Goal: Task Accomplishment & Management: Contribute content

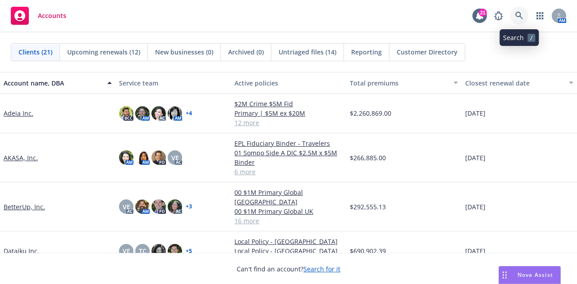
click at [520, 19] on icon at bounding box center [519, 16] width 8 height 8
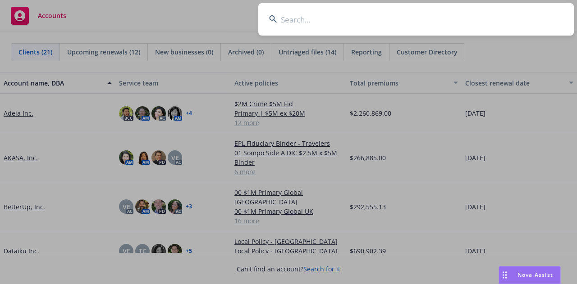
click at [490, 9] on input at bounding box center [416, 19] width 316 height 32
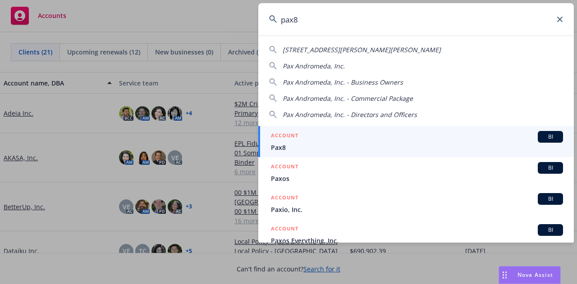
type input "pax8"
click at [479, 137] on div "ACCOUNT BI" at bounding box center [417, 137] width 292 height 12
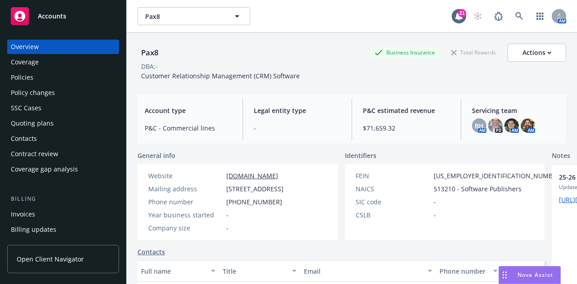
click at [69, 125] on div "Quoting plans" at bounding box center [63, 123] width 105 height 14
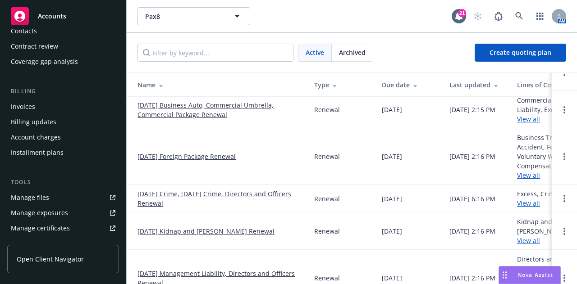
scroll to position [117, 0]
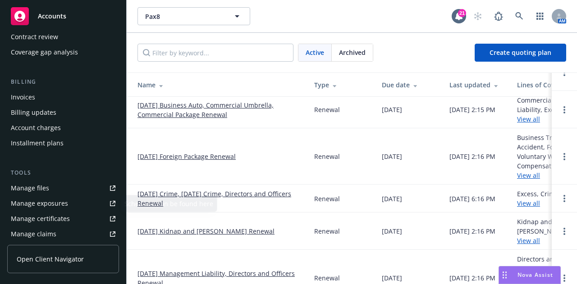
click at [67, 219] on div "Manage certificates" at bounding box center [40, 219] width 59 height 14
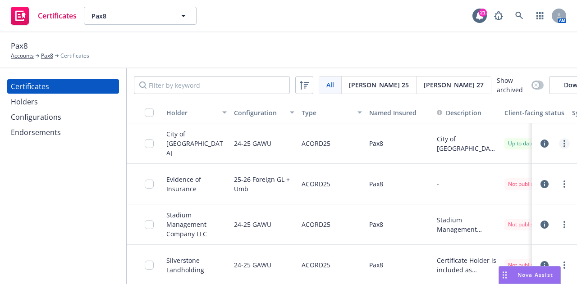
click at [560, 145] on link "more" at bounding box center [564, 143] width 11 height 11
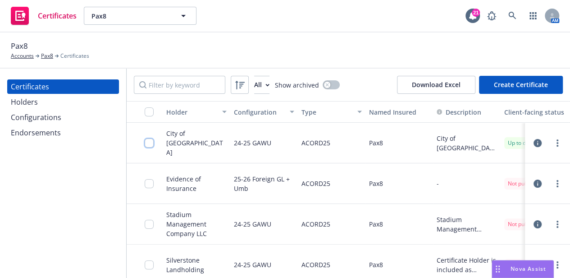
click at [149, 147] on input "checkbox" at bounding box center [149, 142] width 9 height 9
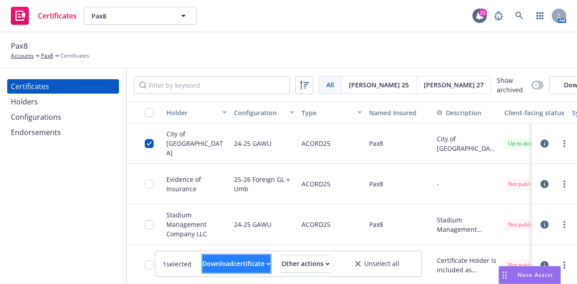
click at [262, 258] on button "Download certificate" at bounding box center [236, 264] width 68 height 18
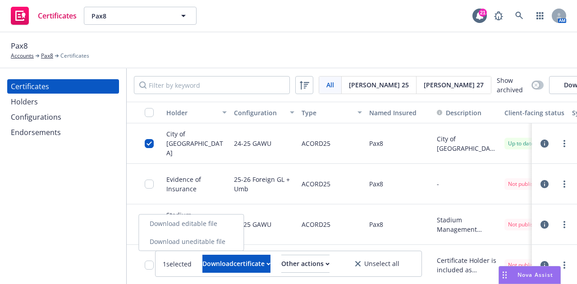
click at [243, 249] on link "Download uneditable file" at bounding box center [191, 242] width 105 height 18
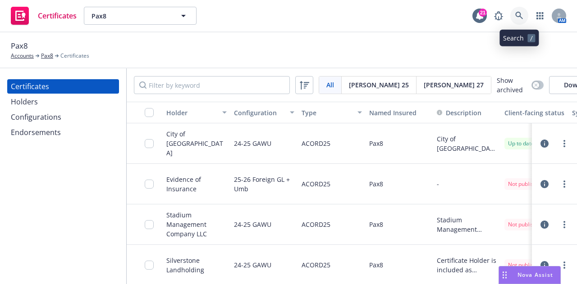
click at [522, 17] on icon at bounding box center [519, 16] width 8 height 8
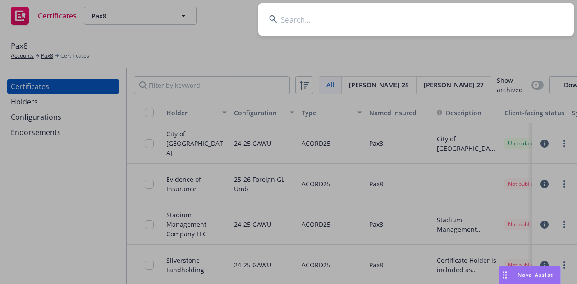
type input "f"
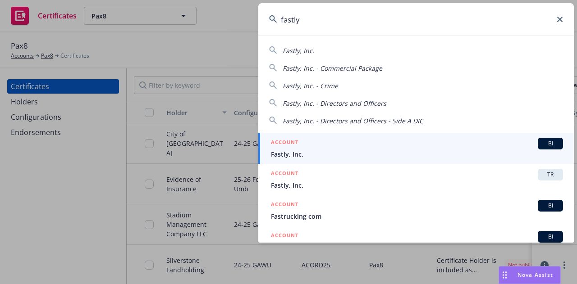
type input "fastly"
click at [471, 151] on span "Fastly, Inc." at bounding box center [417, 154] width 292 height 9
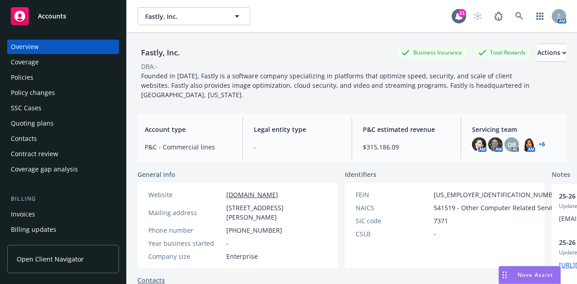
click at [80, 78] on div "Policies" at bounding box center [63, 77] width 105 height 14
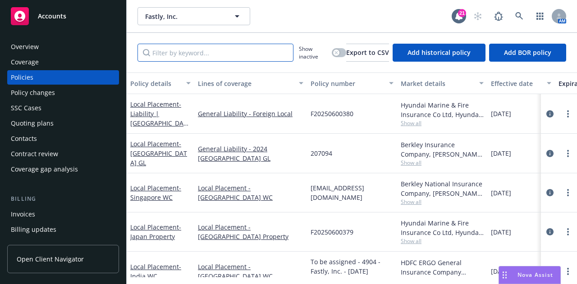
click at [251, 53] on input "Filter by keyword..." at bounding box center [216, 53] width 156 height 18
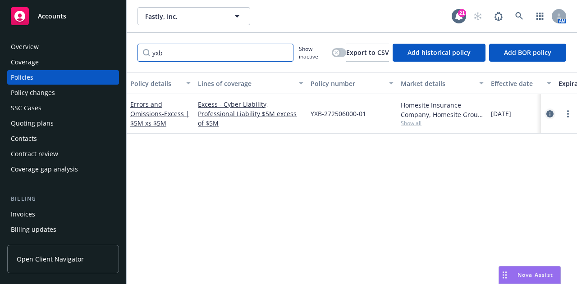
type input "yxb"
click at [550, 113] on icon "circleInformation" at bounding box center [549, 113] width 7 height 7
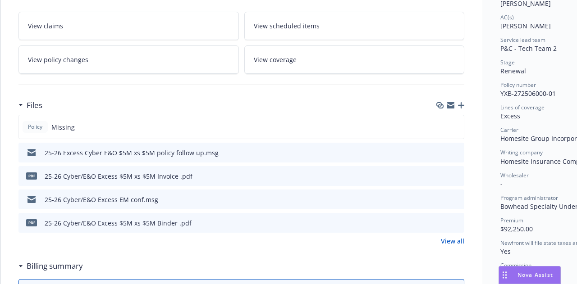
scroll to position [151, 0]
click at [461, 103] on icon "button" at bounding box center [461, 105] width 6 height 6
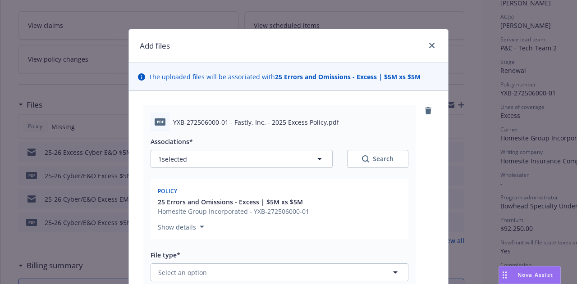
scroll to position [82, 0]
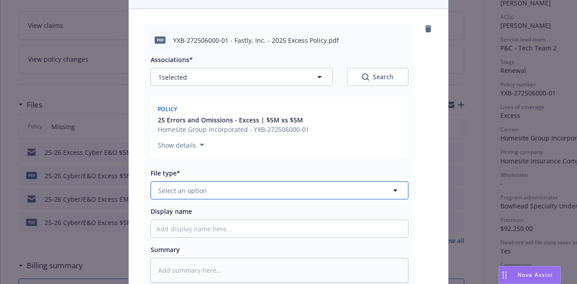
click at [332, 193] on button "Select an option" at bounding box center [280, 191] width 258 height 18
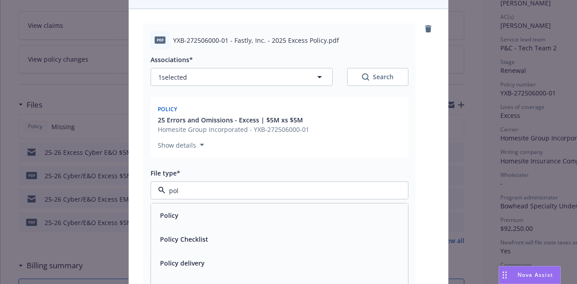
type input "poli"
click at [330, 211] on div "Policy" at bounding box center [279, 215] width 246 height 13
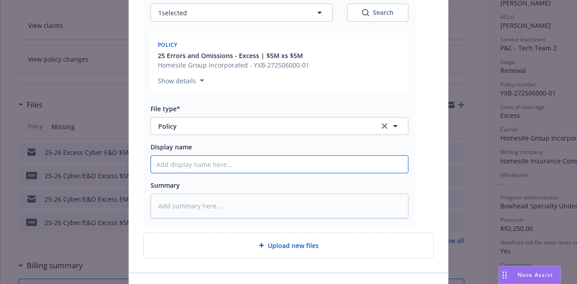
click at [340, 171] on input "Display name" at bounding box center [279, 164] width 257 height 17
type textarea "x"
type input "2"
type textarea "x"
type input "25"
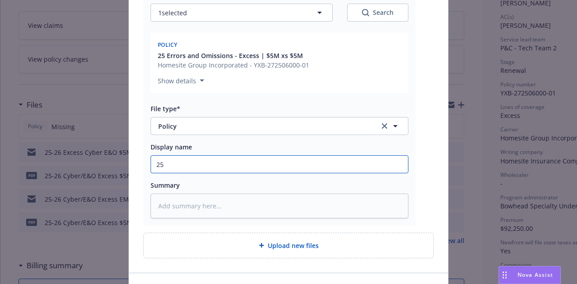
type textarea "x"
type input "25-"
type textarea "x"
type input "25-2"
type textarea "x"
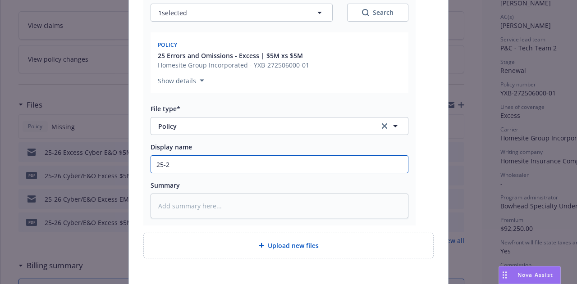
type input "25-26"
type textarea "x"
type input "25-26"
type textarea "x"
type input "25-26 E"
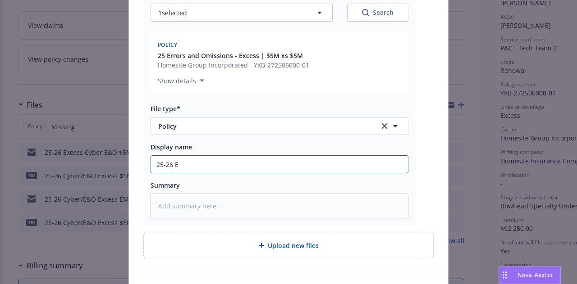
type textarea "x"
type input "25-26 Ex"
type textarea "x"
type input "25-26 Exc"
type textarea "x"
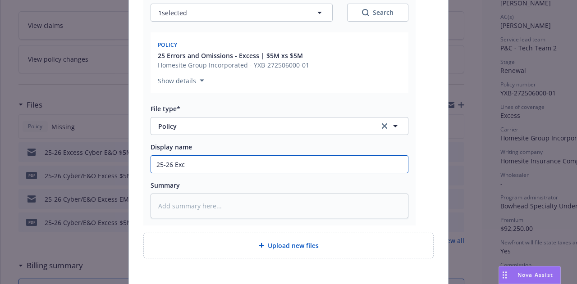
type input "25-26 Exce"
type textarea "x"
type input "25-26 Exces"
type textarea "x"
type input "25-26 Excess"
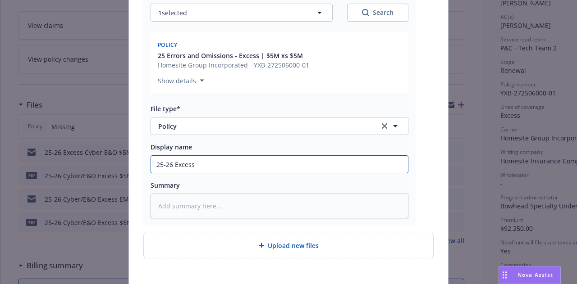
type textarea "x"
type input "25-26 Excess"
type textarea "x"
type input "25-26 Excess C"
type textarea "x"
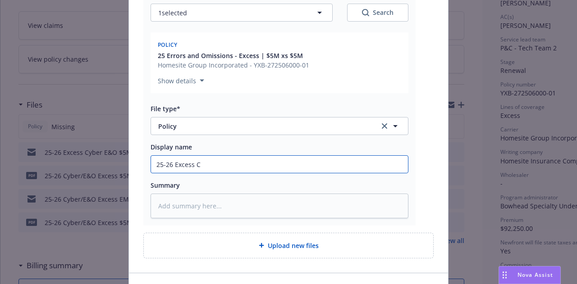
type input "25-26 Excess Cy"
type textarea "x"
type input "25-26 Excess Cyb"
type textarea "x"
type input "25-26 Excess Cybe"
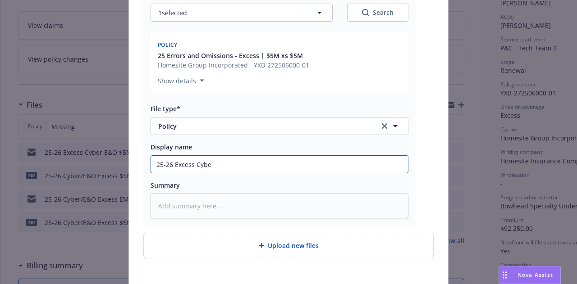
type textarea "x"
type input "25-26 Excess Cyber"
type textarea "x"
type input "25-26 Excess Cyber"
type textarea "x"
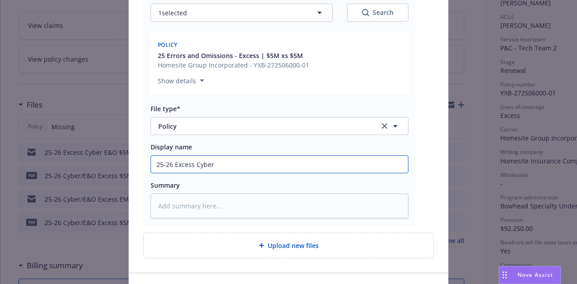
type input "25-26 Excess Cyber E"
type textarea "x"
type input "25-26 Excess Cyber E&"
type textarea "x"
type input "25-26 Excess Cyber E&O"
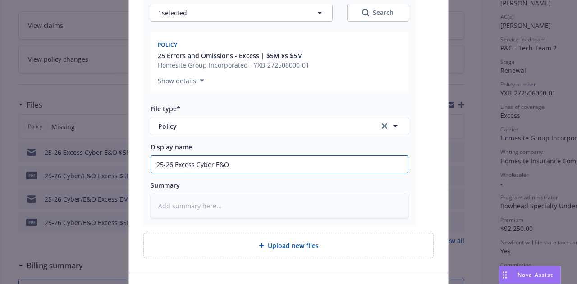
type textarea "x"
type input "25-26 Excess Cyber E&O"
type textarea "x"
type input "25-26 Excess Cyber E&O P"
type textarea "x"
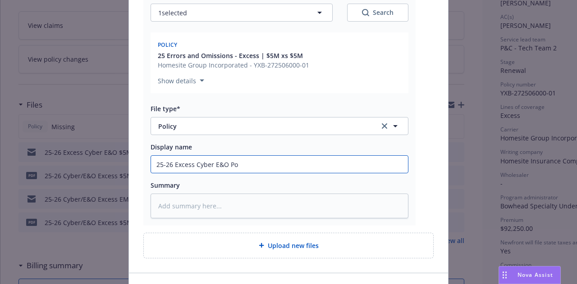
type input "25-26 Excess Cyber E&O Pol"
type textarea "x"
type input "25-26 Excess Cyber E&O Poli"
type textarea "x"
type input "25-26 Excess Cyber E&O Polic"
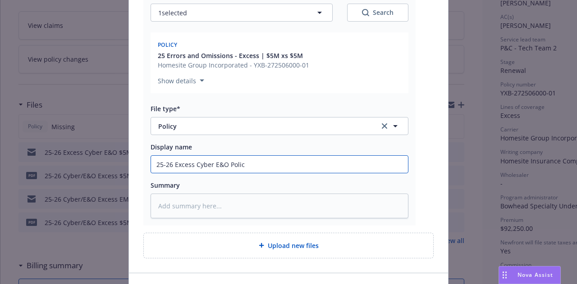
type textarea "x"
type input "25-26 Excess Cyber E&O Policy"
click at [172, 167] on input "25-26 Excess Cyber E&O Policy" at bounding box center [279, 164] width 257 height 17
click at [224, 162] on input "25-26 Excess Cyber E&O Policy" at bounding box center [279, 164] width 257 height 17
type textarea "x"
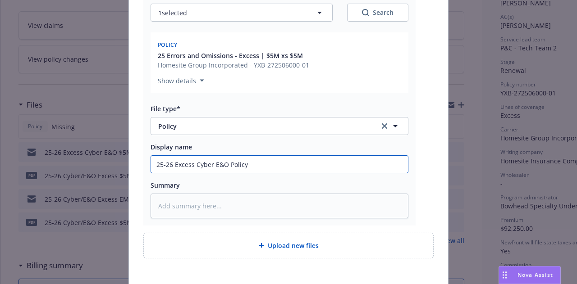
type input "25-26 Excess Cyber E&O Policy"
type textarea "x"
type input "25-26 Excess Cyber E&O $ Policy"
type textarea "x"
type input "25-26 Excess Cyber E&O $5 Policy"
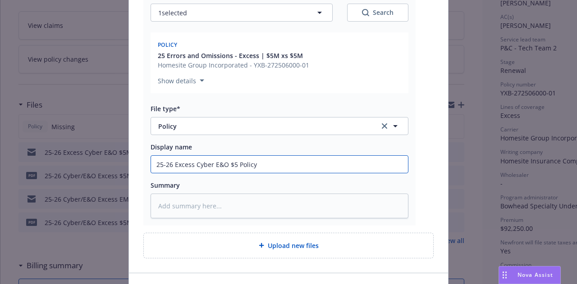
type textarea "x"
type input "25-26 Excess Cyber E&O $5M Policy"
type textarea "x"
type input "25-26 Excess Cyber E&O $5M x Policy"
type textarea "x"
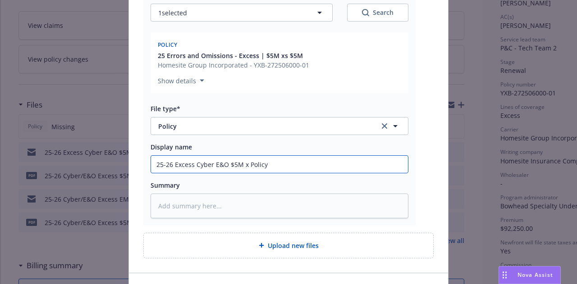
type input "25-26 Excess Cyber E&O $5M xs Policy"
type textarea "x"
type input "25-26 Excess Cyber E&O $5M xs Policy"
type textarea "x"
type input "25-26 Excess Cyber E&O $5M xs $ Policy"
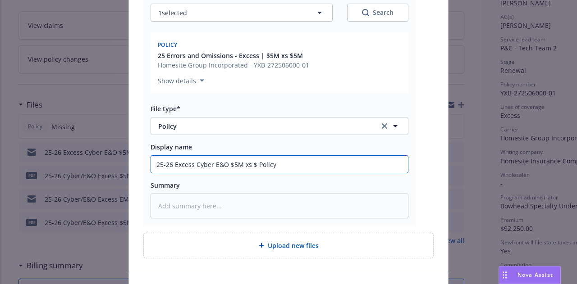
type textarea "x"
type input "25-26 Excess Cyber E&O $5M xs $5M Policy"
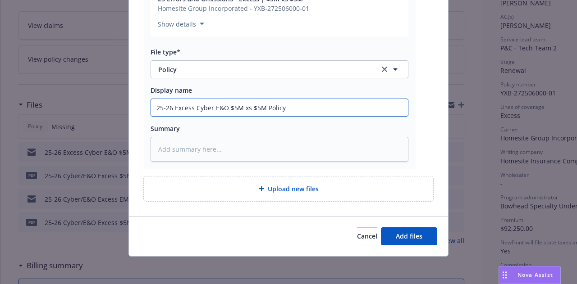
click at [363, 109] on input "25-26 Excess Cyber E&O $5M xs $5M Policy" at bounding box center [279, 107] width 257 height 17
type textarea "x"
type input "25-26 Excess Cyber E&O $5M xs $5M Policy"
type textarea "x"
type input "25-26 Excess Cyber E&O $5M xs $5M Policy ("
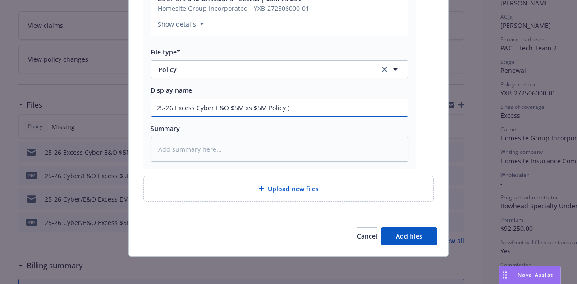
click at [316, 104] on input "25-26 Excess Cyber E&O $5M xs $5M Policy (" at bounding box center [279, 107] width 257 height 17
type textarea "x"
type input "25-26 Excess Cyber E&O $5M xs $5M Policy (B"
type textarea "x"
type input "25-26 Excess Cyber E&O $5M xs $5M Policy (Bo"
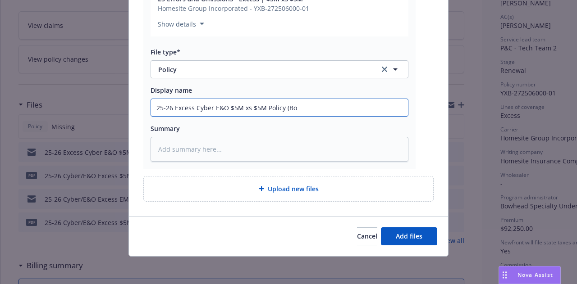
type textarea "x"
type input "25-26 Excess Cyber E&O $5M xs $5M Policy (Bow"
type textarea "x"
type input "25-26 Excess Cyber E&O $5M xs $5M Policy (Bowh"
type textarea "x"
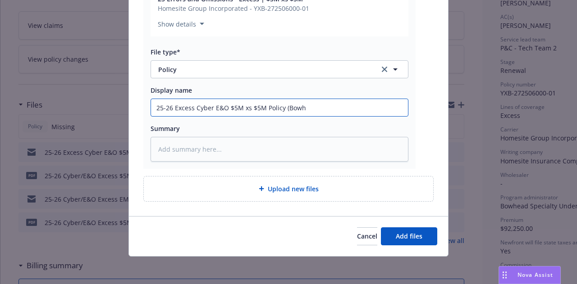
type input "25-26 Excess Cyber E&O $5M xs $5M Policy (Bowhe"
type textarea "x"
type input "25-26 Excess Cyber E&O $5M xs $5M Policy (Bowhea"
type textarea "x"
type input "25-26 Excess Cyber E&O $5M xs $5M Policy (Bowhead"
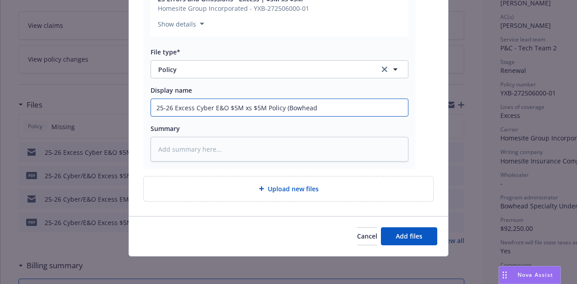
type textarea "x"
type input "25-26 Excess Cyber E&O $5M xs $5M Policy (Bowhead)"
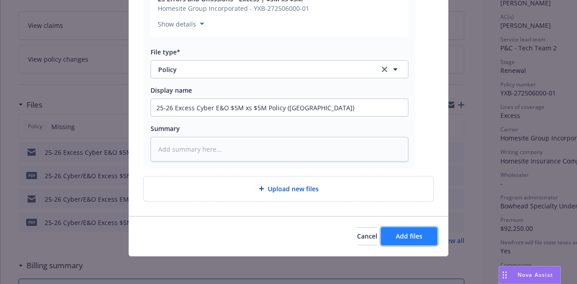
click at [420, 239] on button "Add files" at bounding box center [409, 237] width 56 height 18
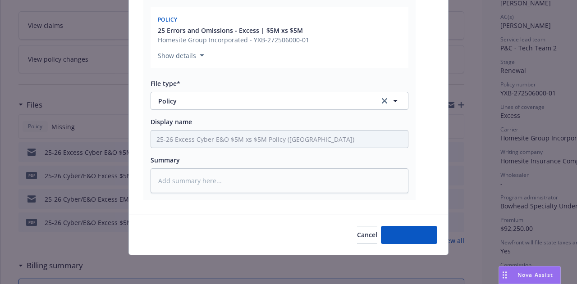
scroll to position [170, 0]
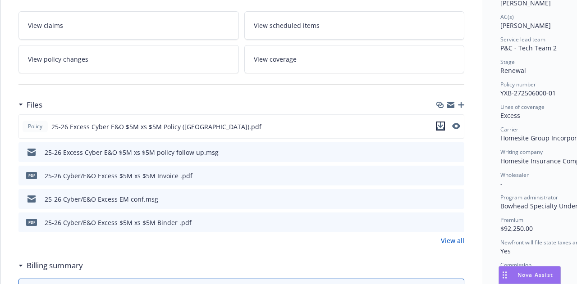
click at [441, 124] on icon "download file" at bounding box center [441, 125] width 6 height 5
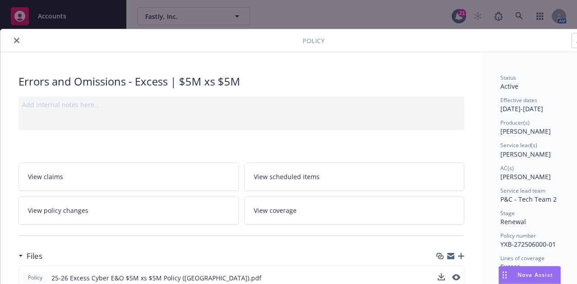
click at [226, 101] on div "Add internal notes here..." at bounding box center [241, 104] width 439 height 9
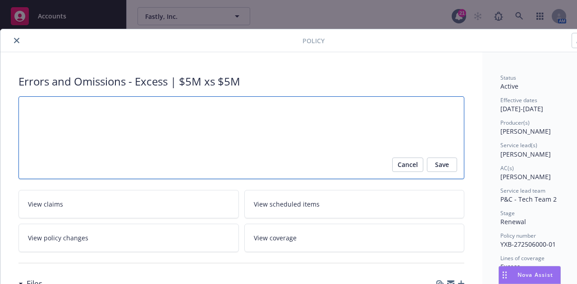
click at [234, 105] on textarea at bounding box center [241, 137] width 446 height 83
type textarea "x"
type textarea "P"
type textarea "x"
type textarea "Po"
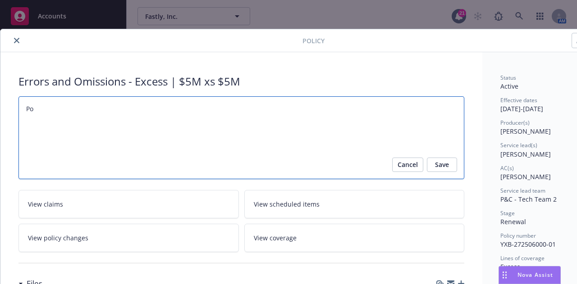
type textarea "x"
type textarea "Pol"
type textarea "x"
type textarea "Poli"
type textarea "x"
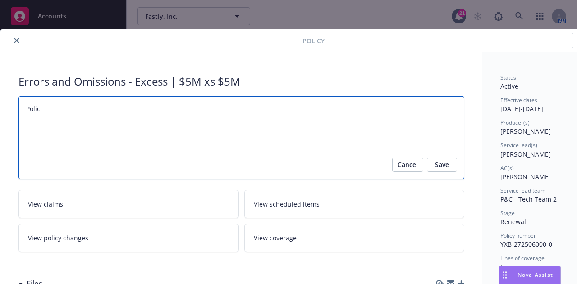
type textarea "Policy"
type textarea "x"
type textarea "Policy"
type textarea "x"
type textarea "Policy s"
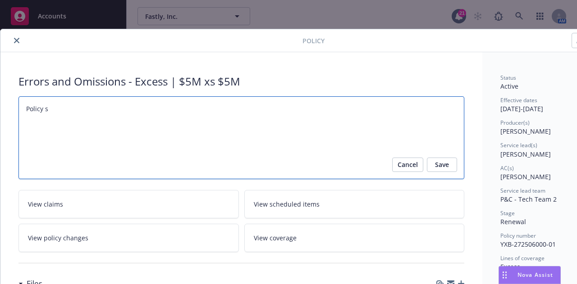
type textarea "x"
type textarea "Policy sen"
type textarea "x"
type textarea "Policy sent"
type textarea "x"
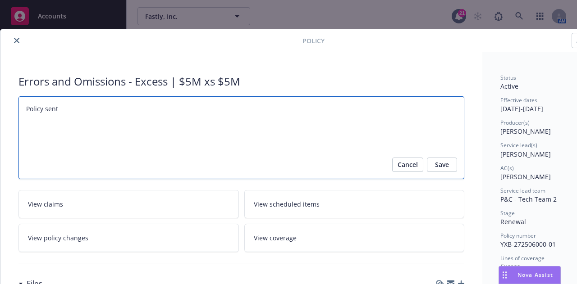
type textarea "Policy sent f"
type textarea "x"
type textarea "Policy sent fo"
type textarea "x"
type textarea "Policy sent for"
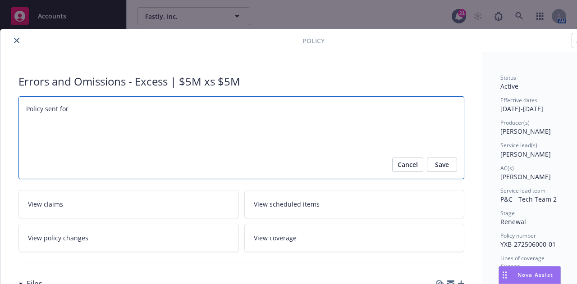
type textarea "x"
type textarea "Policy sent for i"
type textarea "x"
type textarea "Policy sent for in"
type textarea "x"
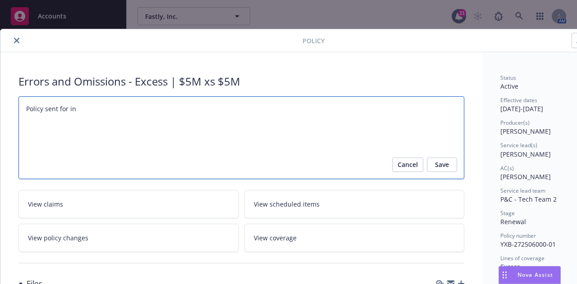
type textarea "Policy sent for ing"
type textarea "x"
type textarea "Policy sent for [PERSON_NAME]"
type textarea "x"
type textarea "Policy sent for inges"
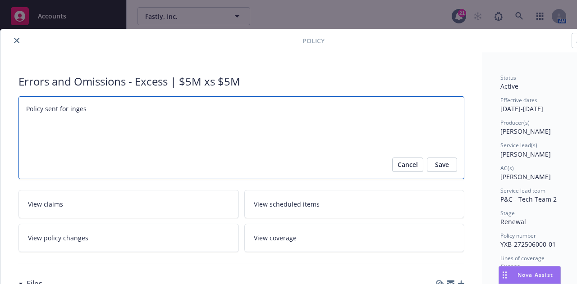
type textarea "x"
type textarea "Policy sent for ingesti"
type textarea "x"
type textarea "Policy sent for ingestio"
type textarea "x"
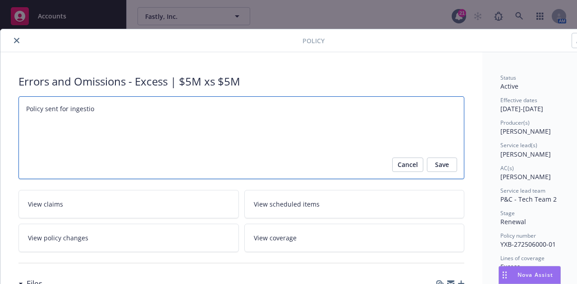
type textarea "Policy sent for ingestion"
type textarea "x"
type textarea "Policy sent for ingestion"
type textarea "x"
type textarea "Policy sent for ingestion o"
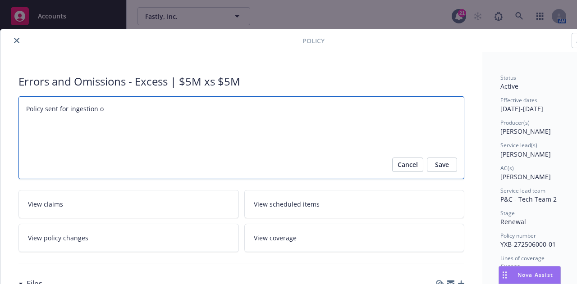
type textarea "x"
type textarea "Policy sent for ingestion on"
type textarea "x"
type textarea "Policy sent for ingestion on"
type textarea "x"
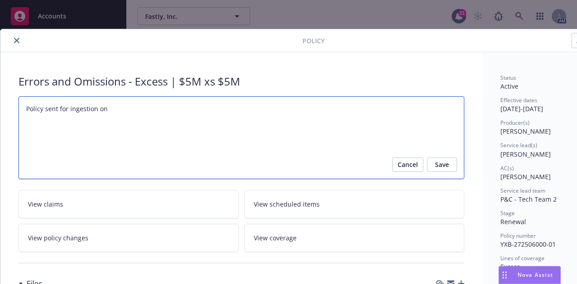
type textarea "Policy sent for ingestion on 8"
type textarea "x"
type textarea "Policy sent for ingestion on 8/"
type textarea "x"
type textarea "Policy sent for ingestion on 8/1"
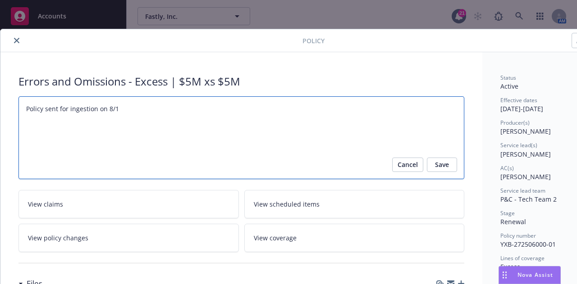
type textarea "x"
type textarea "Policy sent for ingestion on 8/19"
type textarea "x"
type textarea "Policy sent for ingestion on 8/19/"
type textarea "x"
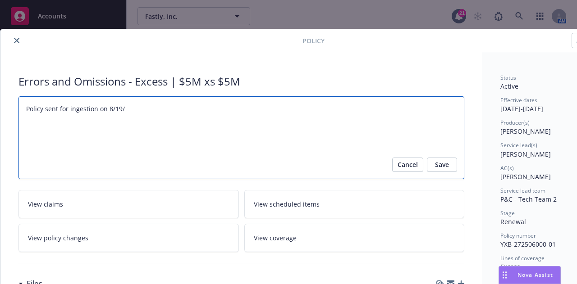
type textarea "Policy sent for ingestion on 8/19/2"
type textarea "x"
type textarea "Policy sent for ingestion on 8/19/25"
type textarea "x"
type textarea "Policy sent for ingestion on 8/19/25."
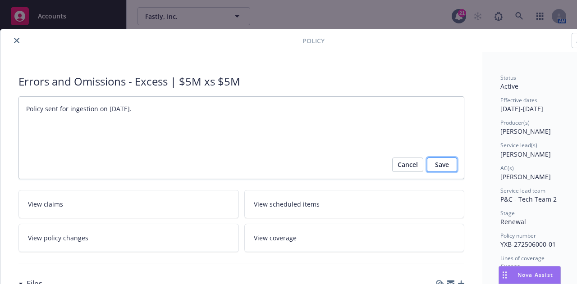
click at [452, 165] on button "Save" at bounding box center [442, 165] width 30 height 14
type textarea "x"
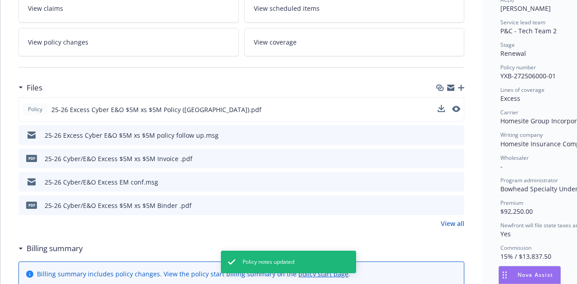
scroll to position [169, 0]
click at [443, 110] on button at bounding box center [441, 109] width 7 height 9
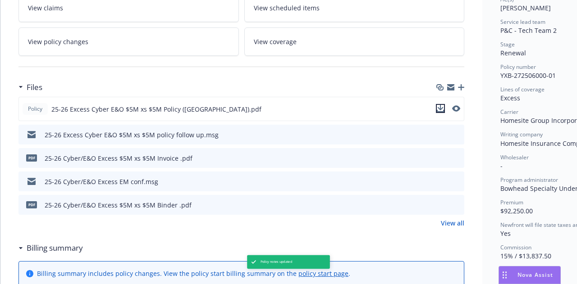
click at [441, 106] on icon "download file" at bounding box center [441, 107] width 6 height 5
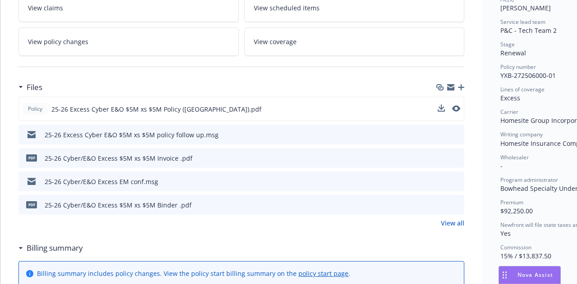
scroll to position [0, 0]
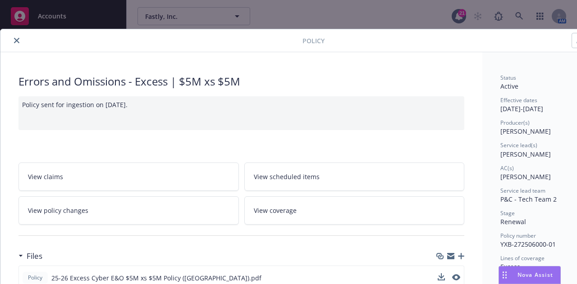
click at [20, 39] on button "close" at bounding box center [16, 40] width 11 height 11
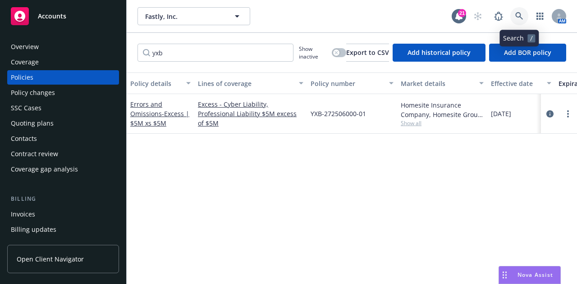
click at [518, 16] on icon at bounding box center [519, 16] width 8 height 8
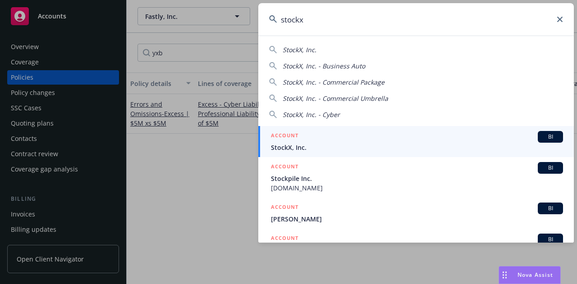
type input "stockx"
click at [371, 150] on span "StockX, Inc." at bounding box center [417, 147] width 292 height 9
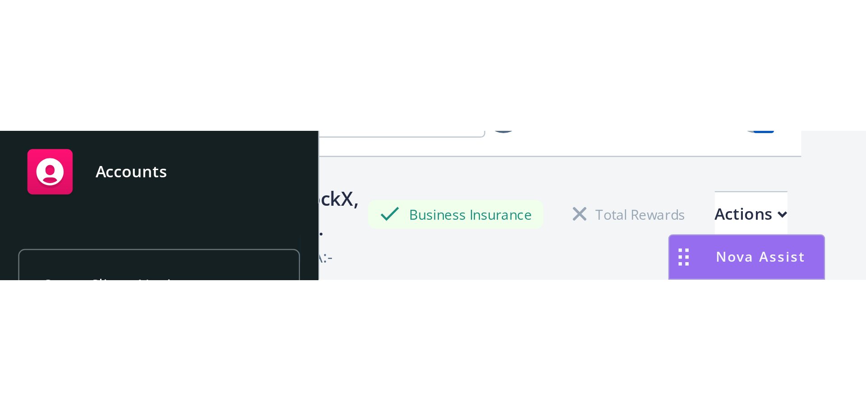
scroll to position [23, 0]
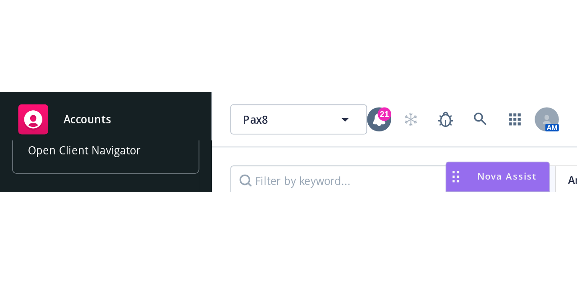
scroll to position [117, 0]
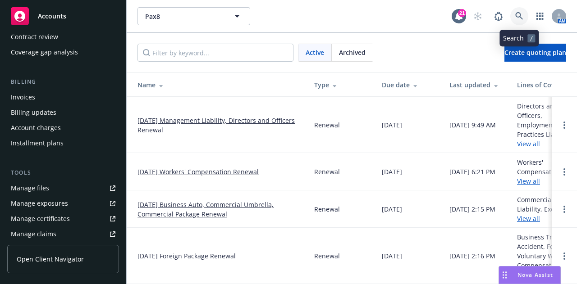
click at [521, 10] on link at bounding box center [519, 16] width 18 height 18
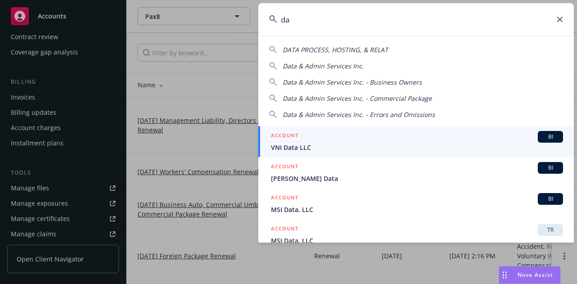
type input "d"
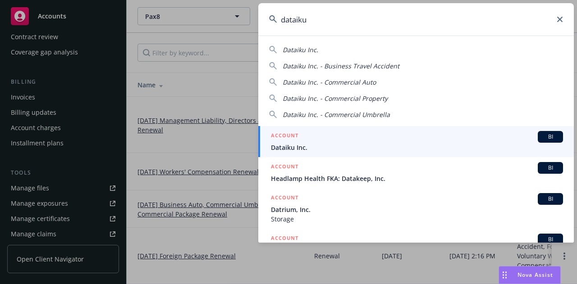
type input "dataiku"
click at [442, 135] on div "ACCOUNT BI" at bounding box center [417, 137] width 292 height 12
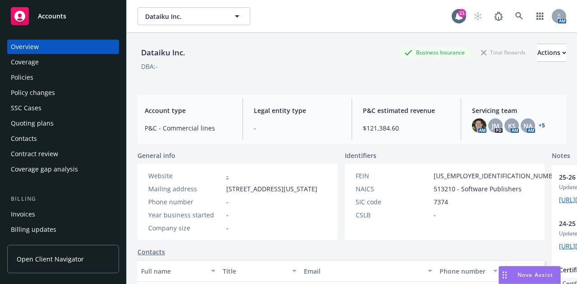
click at [86, 71] on div "Policies" at bounding box center [63, 77] width 105 height 14
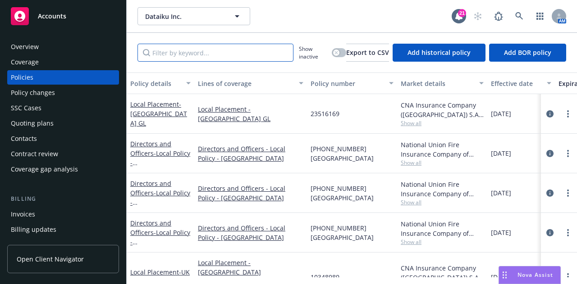
click at [262, 54] on input "Filter by keyword..." at bounding box center [216, 53] width 156 height 18
type input "dataiku"
click at [284, 52] on input "dataiku" at bounding box center [216, 53] width 156 height 18
click at [262, 54] on input "Filter by keyword..." at bounding box center [216, 53] width 156 height 18
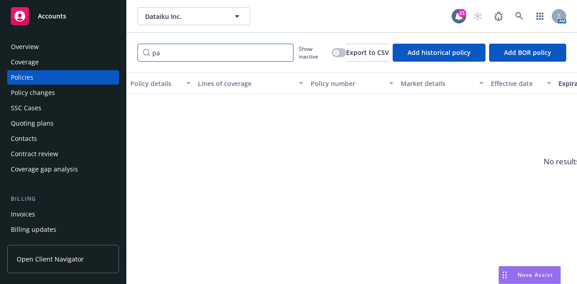
type input "p"
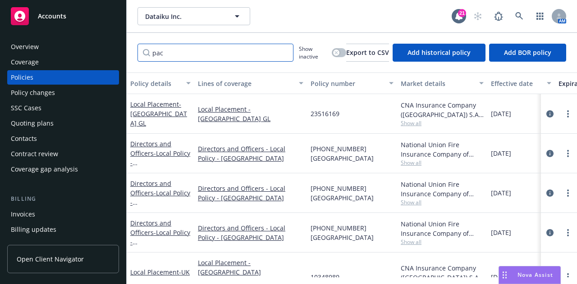
type input "pack"
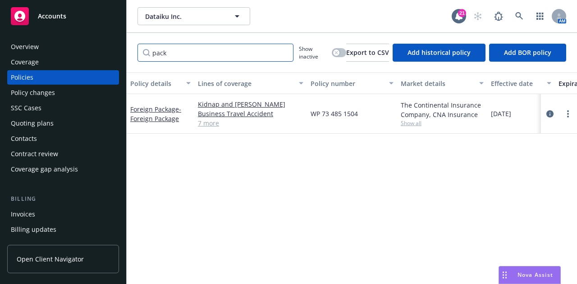
click at [285, 56] on input "pack" at bounding box center [216, 53] width 156 height 18
click at [284, 52] on input "pack" at bounding box center [216, 53] width 156 height 18
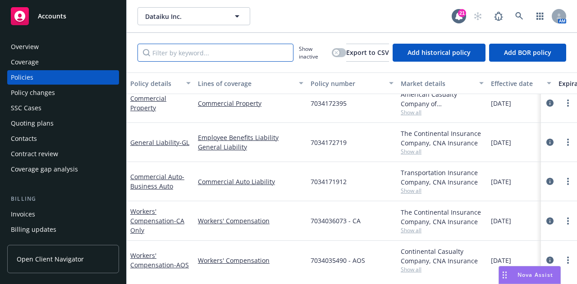
scroll to position [708, 0]
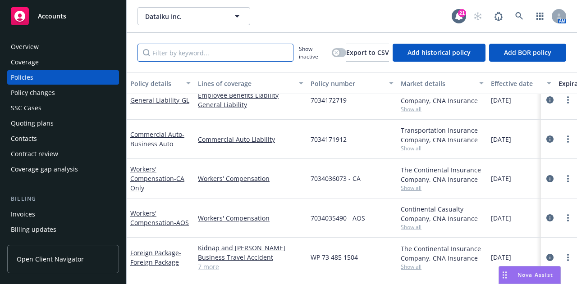
click at [204, 54] on input "Filter by keyword..." at bounding box center [216, 53] width 156 height 18
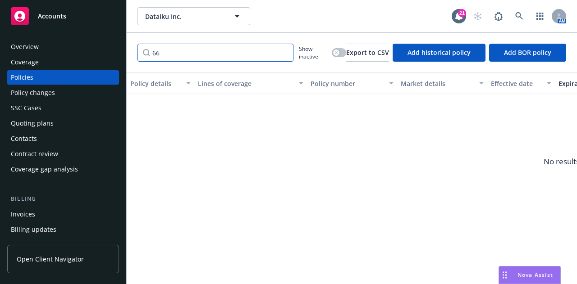
type input "6"
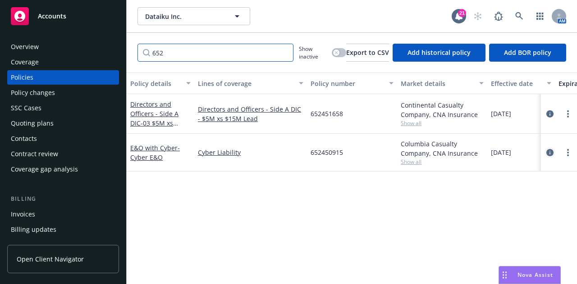
type input "652"
click at [546, 153] on link "circleInformation" at bounding box center [550, 152] width 11 height 11
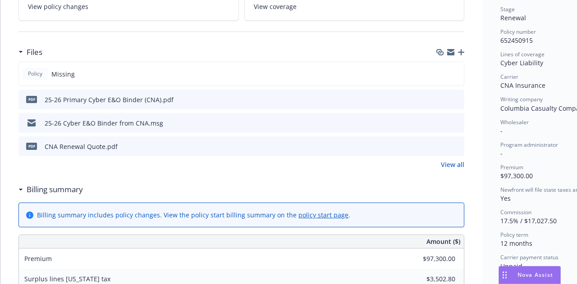
scroll to position [203, 0]
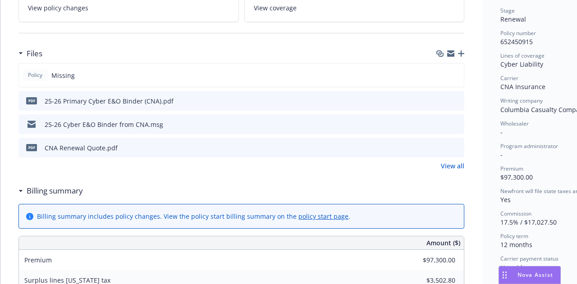
click at [461, 52] on icon "button" at bounding box center [461, 53] width 6 height 6
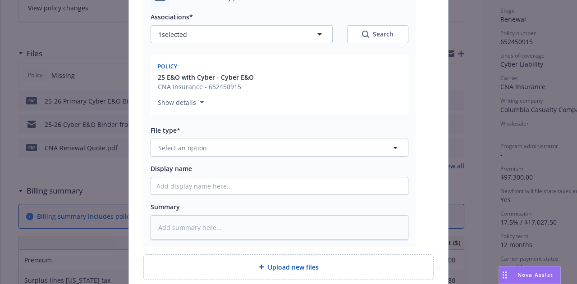
scroll to position [129, 0]
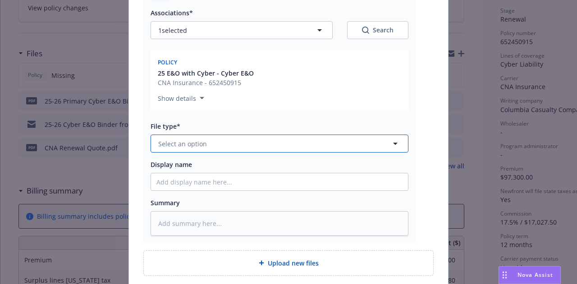
click at [373, 138] on button "Select an option" at bounding box center [280, 144] width 258 height 18
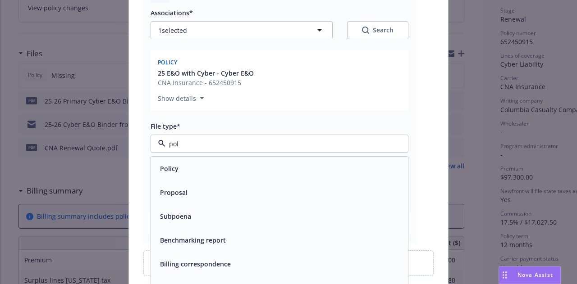
type input "poli"
click at [352, 165] on div "Policy" at bounding box center [279, 168] width 246 height 13
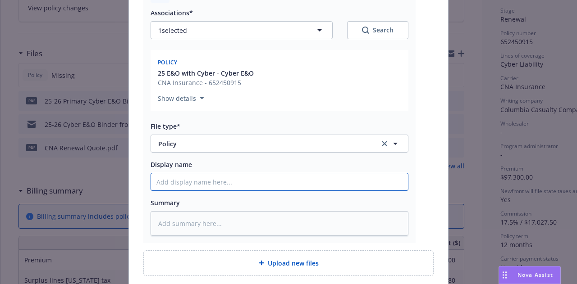
click at [346, 179] on input "Display name" at bounding box center [279, 182] width 257 height 17
type textarea "x"
type input "2"
type textarea "x"
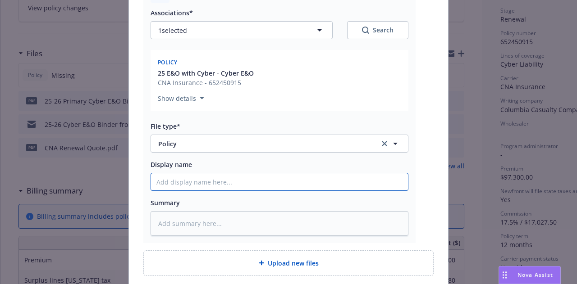
type input "2"
type textarea "x"
type input "25-"
type textarea "x"
type input "25-2"
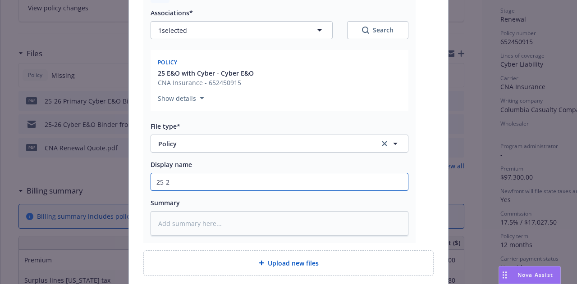
type textarea "x"
type input "25-26"
type textarea "x"
type input "25-26"
type textarea "x"
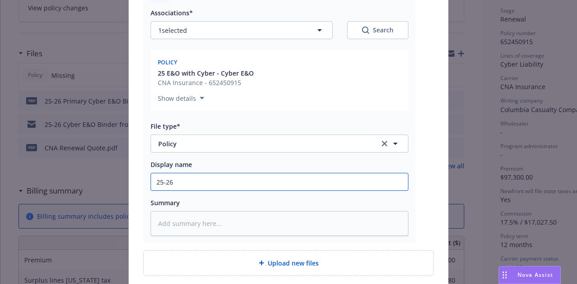
type input "25-26 C"
type textarea "x"
type input "25-26 Cy"
type textarea "x"
type input "25-26 Cyb"
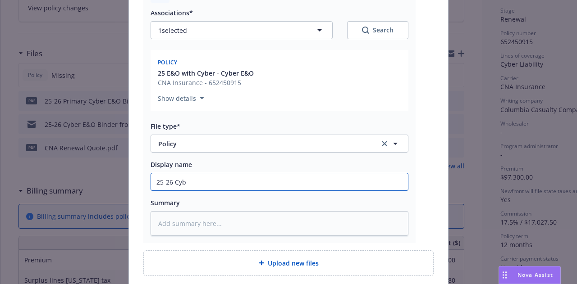
type textarea "x"
type input "25-26 Cybe"
type textarea "x"
type input "25-26 Cyber"
type textarea "x"
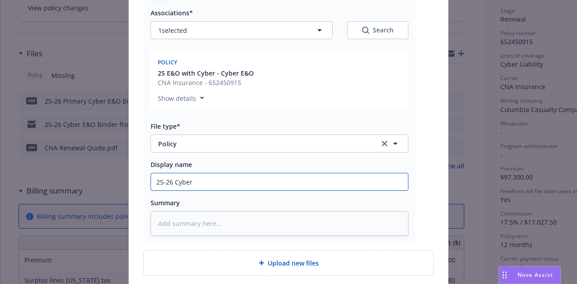
type input "25-26 Cyber"
type textarea "x"
type input "25-26 Cyber E"
type textarea "x"
type input "25-26 Cyber E&"
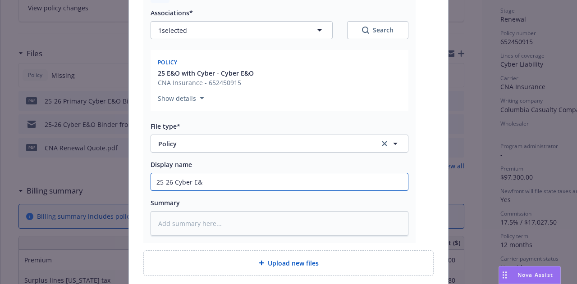
type textarea "x"
type input "25-26 Cyber E&O"
type textarea "x"
type input "25-26 Cyber E&O"
type textarea "x"
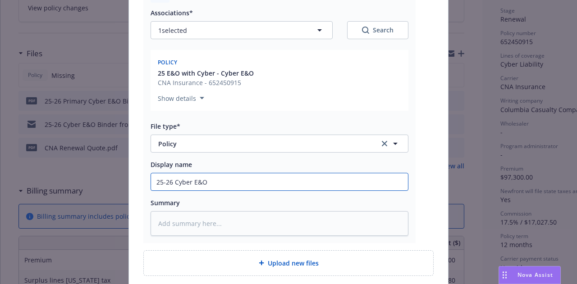
type input "25-26 Cyber E&O P"
type textarea "x"
type input "25-26 Cyber E&O Po"
type textarea "x"
type input "25-26 Cyber E&O Pol"
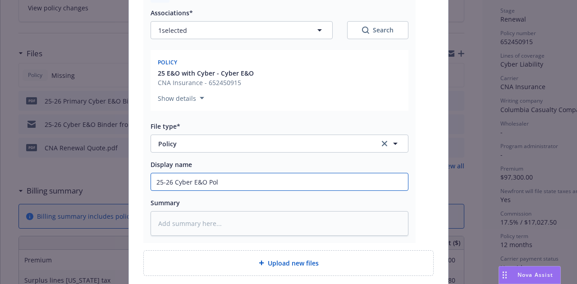
type textarea "x"
type input "25-26 Cyber E&O Polic"
type textarea "x"
type input "25-26 Cyber E&O Policy"
type textarea "x"
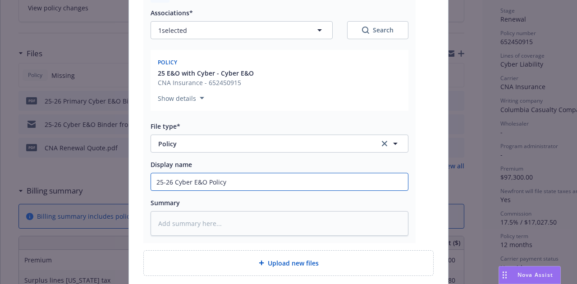
type input "25-26 Cyber E&O Policy"
type textarea "x"
type input "25-26 Cyber E&O Policy ("
type textarea "x"
type input "25-26 Cyber E&O Policy (C"
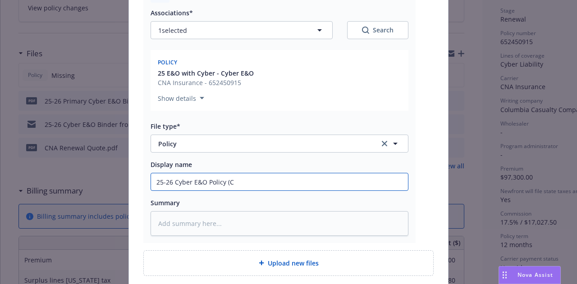
type textarea "x"
type input "25-26 Cyber E&O Policy (CN"
type textarea "x"
type input "25-26 Cyber E&O Policy (CNA"
type textarea "x"
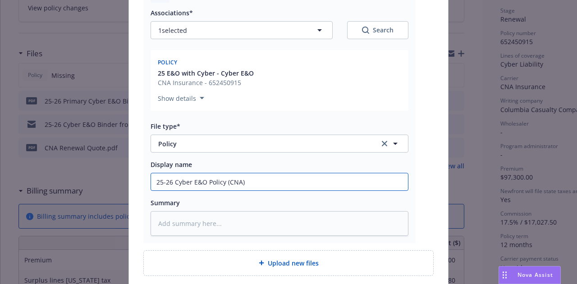
scroll to position [202, 0]
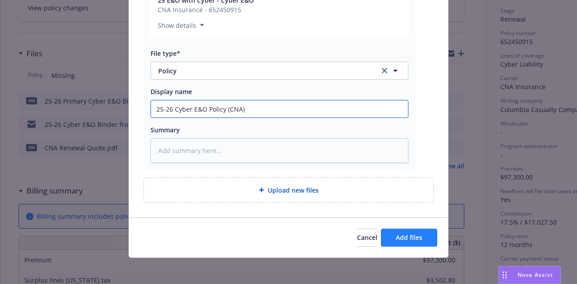
type input "25-26 Cyber E&O Policy (CNA)"
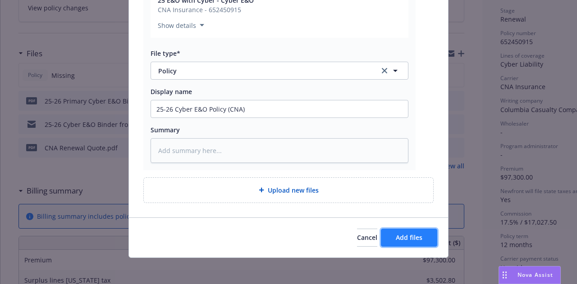
click at [420, 234] on button "Add files" at bounding box center [409, 238] width 56 height 18
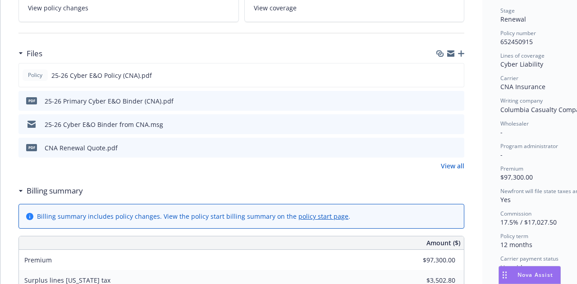
scroll to position [0, 0]
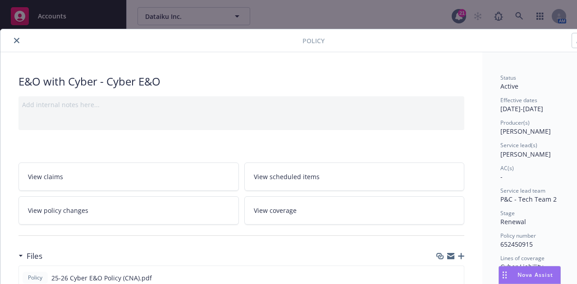
click at [242, 122] on div "Add internal notes here..." at bounding box center [241, 113] width 446 height 34
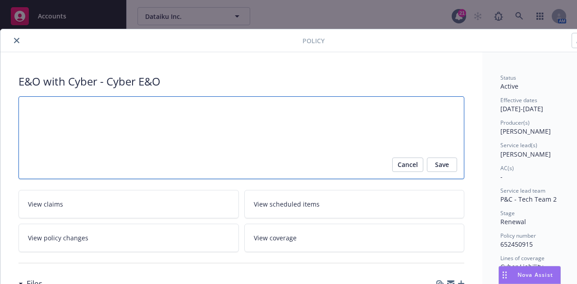
click at [255, 114] on textarea at bounding box center [241, 137] width 446 height 83
type textarea "x"
type textarea "P"
type textarea "x"
type textarea "Po"
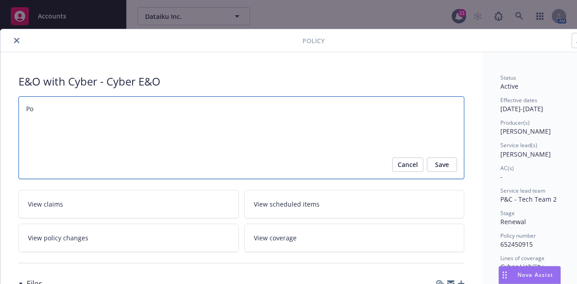
type textarea "x"
type textarea "Pol"
type textarea "x"
type textarea "Poli"
type textarea "x"
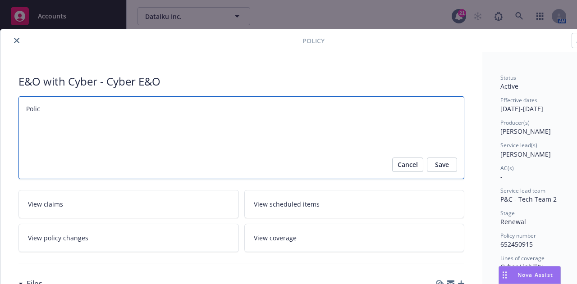
type textarea "Policy"
type textarea "x"
type textarea "Policy"
type textarea "x"
type textarea "Policy s"
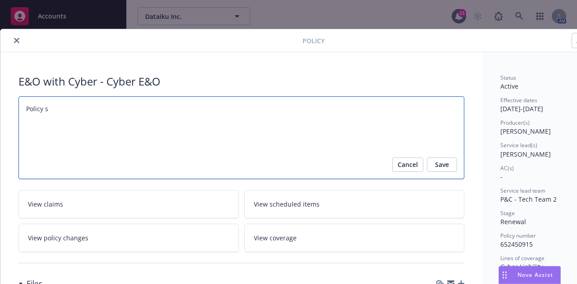
type textarea "x"
type textarea "Policy sen"
type textarea "x"
type textarea "Policy sent"
type textarea "x"
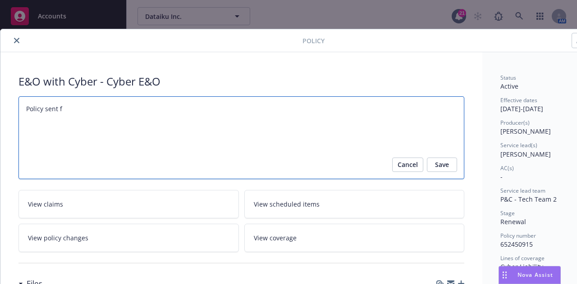
type textarea "Policy sent fo"
type textarea "x"
type textarea "Policy sent for"
type textarea "x"
type textarea "Policy sent for"
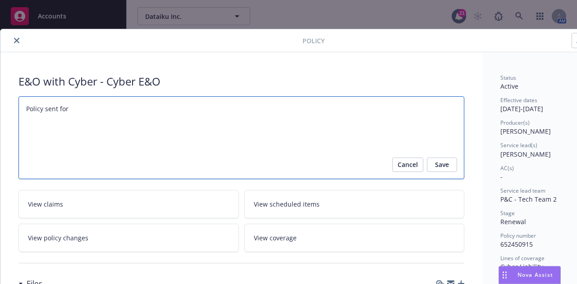
type textarea "x"
type textarea "Policy sent for i"
type textarea "x"
type textarea "Policy sent for in"
type textarea "x"
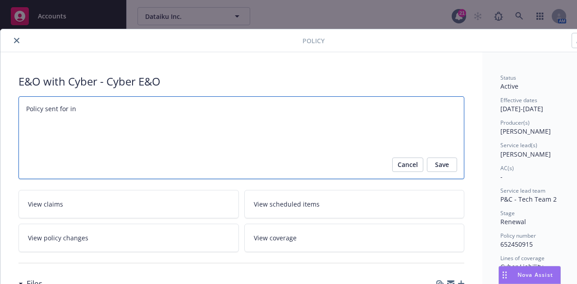
type textarea "Policy sent for ing"
type textarea "x"
type textarea "Policy sent for [PERSON_NAME]"
type textarea "x"
type textarea "Policy sent for inges"
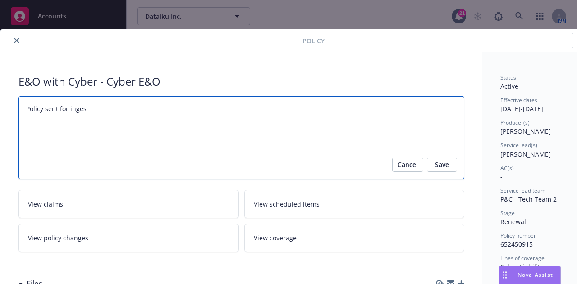
type textarea "x"
type textarea "Policy sent for ingesti"
type textarea "x"
type textarea "Policy sent for ingestio"
type textarea "x"
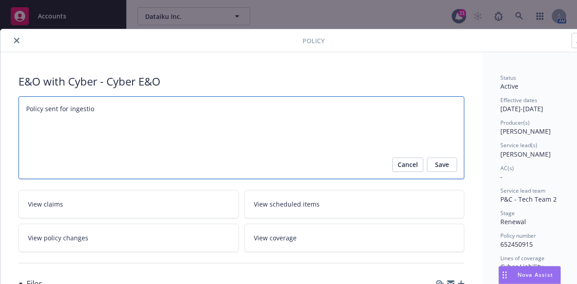
type textarea "Policy sent for ingestion"
type textarea "x"
type textarea "Policy sent for ingestion"
type textarea "x"
type textarea "Policy sent for ingestion 8"
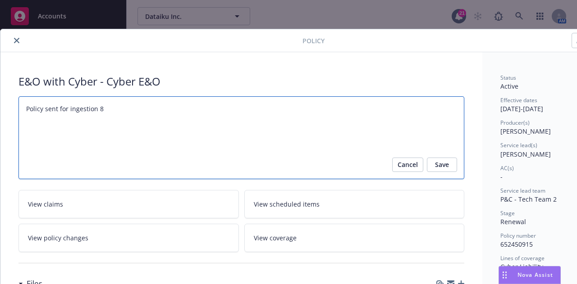
type textarea "x"
type textarea "Policy sent for ingestion 8/"
type textarea "x"
type textarea "Policy sent for ingestion 8/1"
type textarea "x"
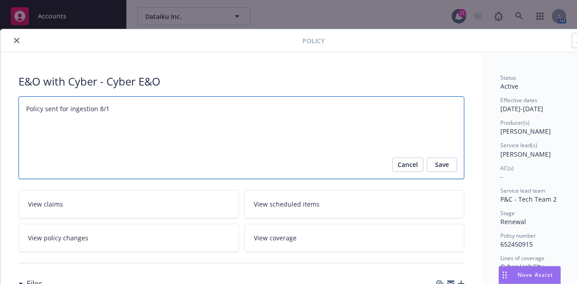
type textarea "Policy sent for ingestion 8/19"
type textarea "x"
type textarea "Policy sent for ingestion 8/19/"
type textarea "x"
type textarea "Policy sent for ingestion [DATE]"
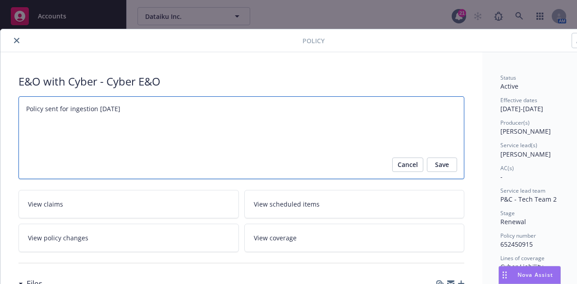
type textarea "x"
type textarea "Policy sent for ingestion 8/19/202"
type textarea "x"
type textarea "Policy sent for ingestion [DATE]"
type textarea "x"
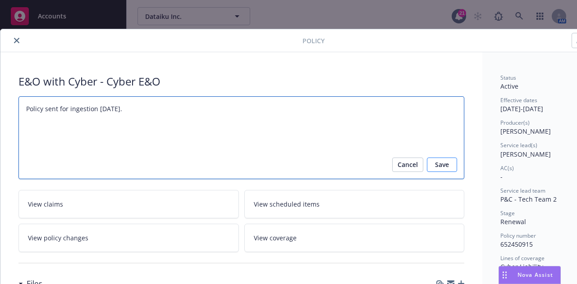
type textarea "Policy sent for ingestion [DATE]."
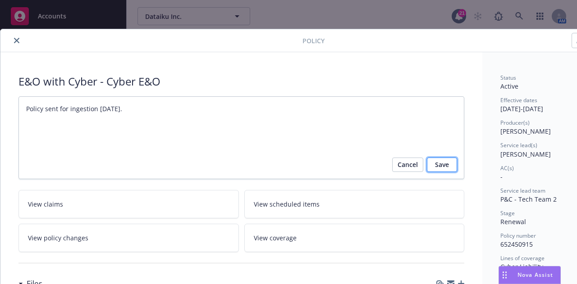
click at [441, 159] on span "Save" at bounding box center [442, 165] width 14 height 14
type textarea "x"
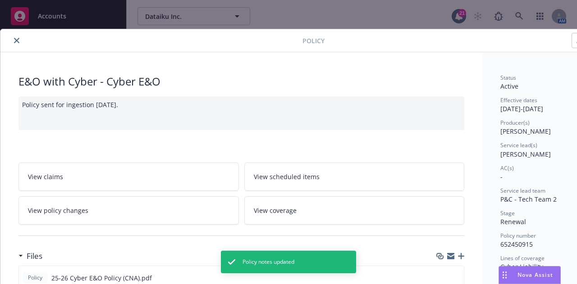
scroll to position [112, 0]
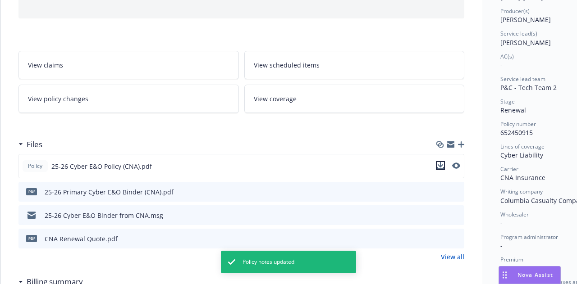
click at [442, 165] on icon "download file" at bounding box center [440, 165] width 7 height 7
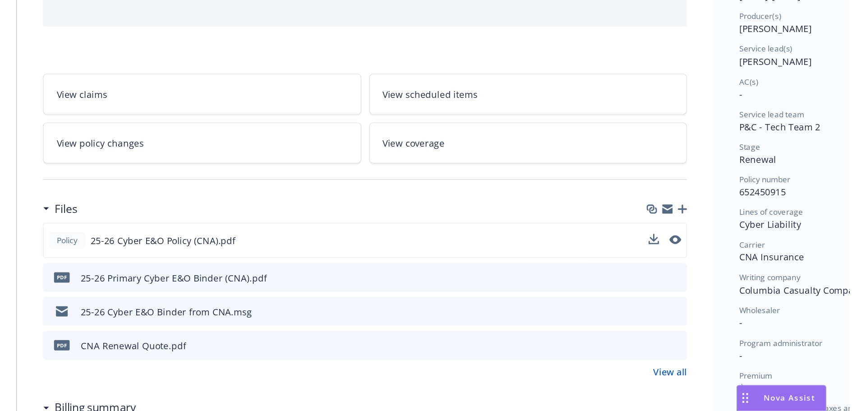
scroll to position [0, 0]
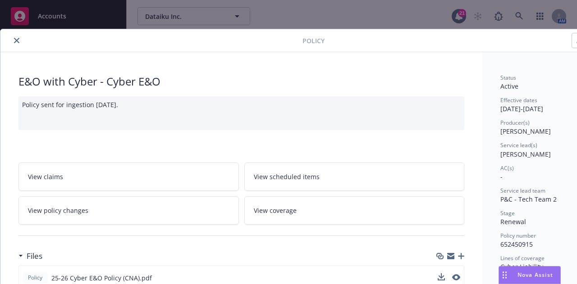
click at [16, 41] on icon "close" at bounding box center [16, 40] width 5 height 5
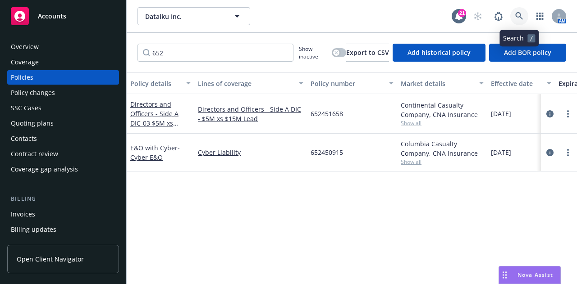
click at [523, 15] on icon at bounding box center [519, 16] width 8 height 8
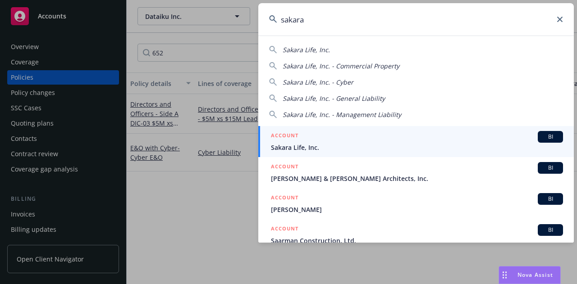
type input "sakara"
click at [473, 138] on div "ACCOUNT BI" at bounding box center [417, 137] width 292 height 12
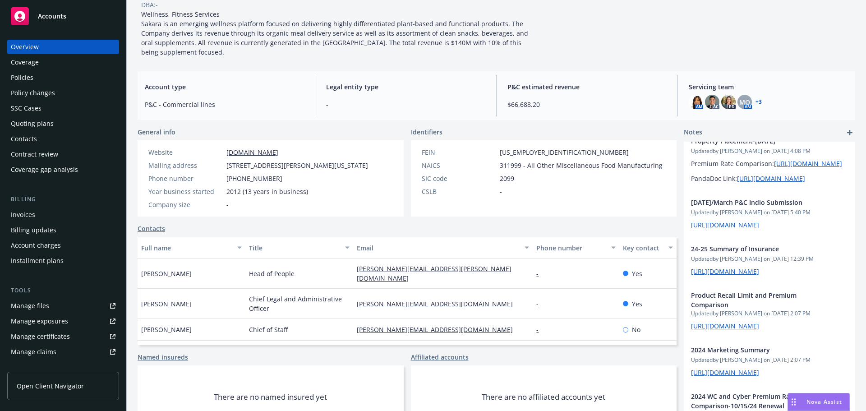
scroll to position [235, 0]
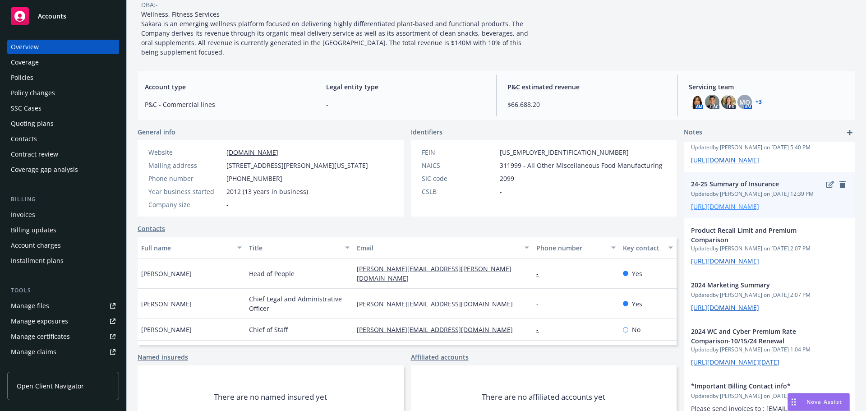
click at [707, 211] on link "[URL][DOMAIN_NAME]" at bounding box center [725, 206] width 68 height 9
